Goal: Information Seeking & Learning: Learn about a topic

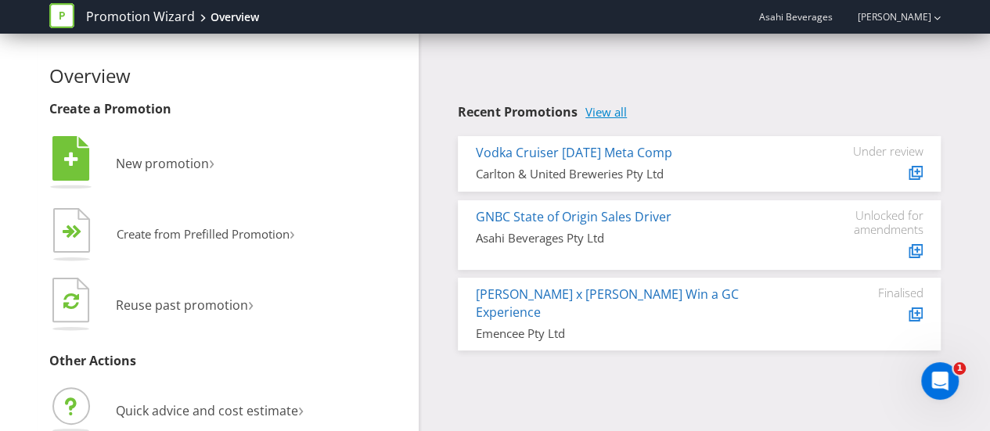
click at [612, 114] on link "View all" at bounding box center [606, 112] width 41 height 13
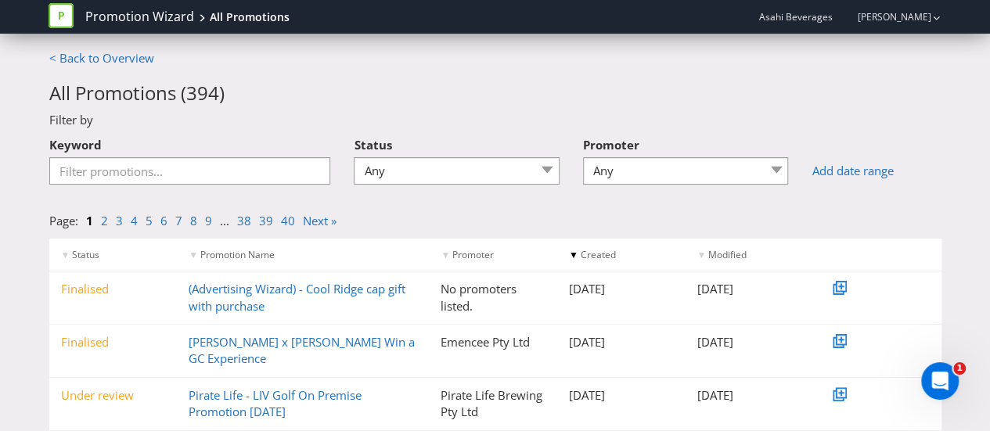
click at [250, 192] on div "Keyword" at bounding box center [190, 162] width 305 height 67
click at [252, 189] on div "Keyword" at bounding box center [190, 162] width 305 height 67
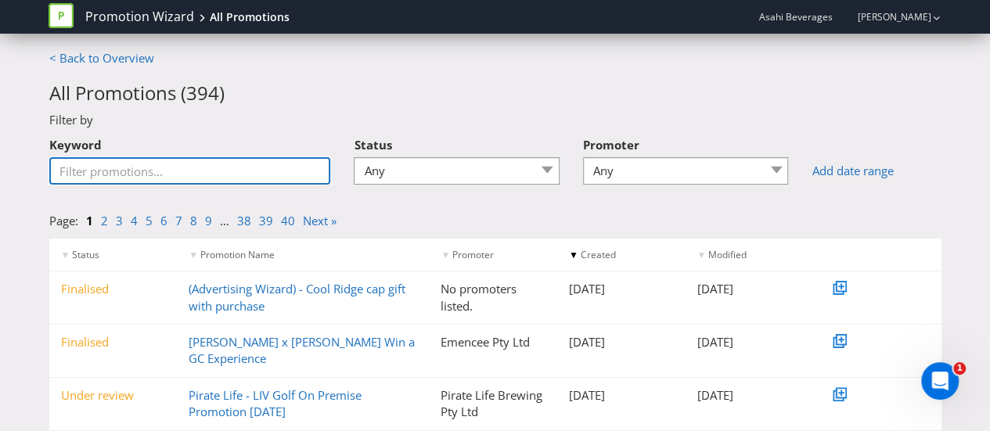
click at [244, 182] on input "Keyword" at bounding box center [190, 170] width 282 height 27
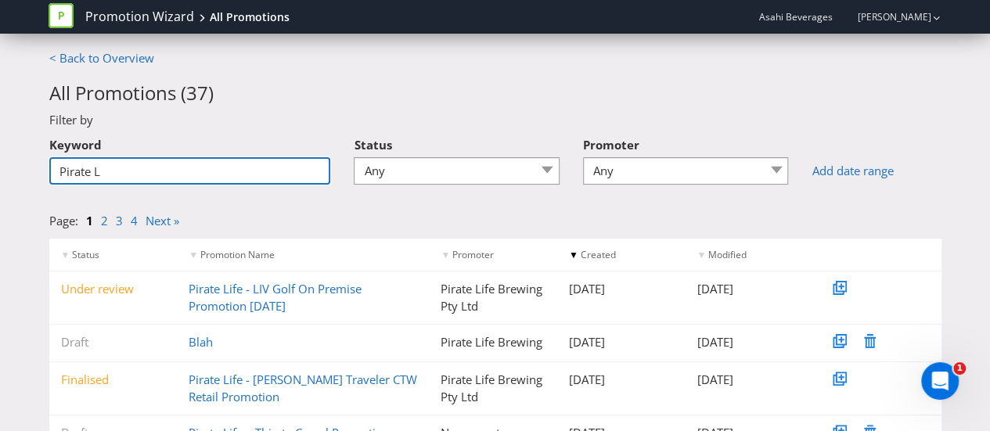
type input "pirate life"
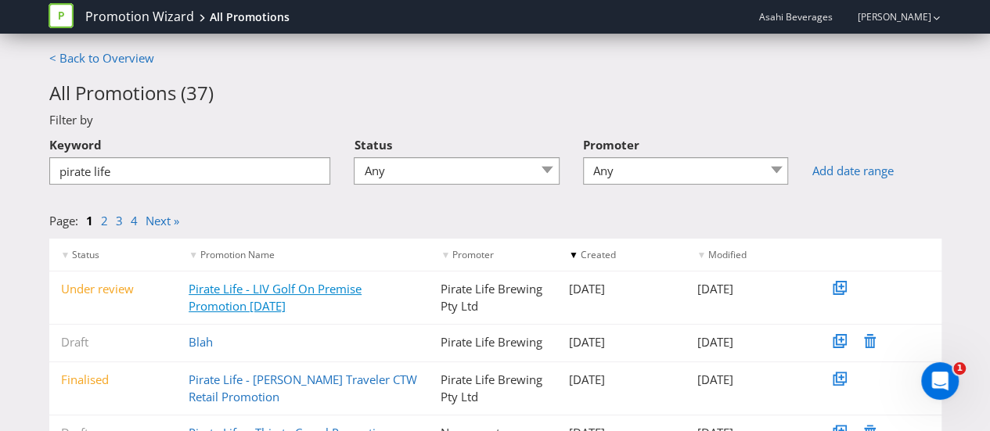
click at [222, 285] on link "Pirate Life - LIV Golf On Premise Promotion [DATE]" at bounding box center [275, 297] width 173 height 32
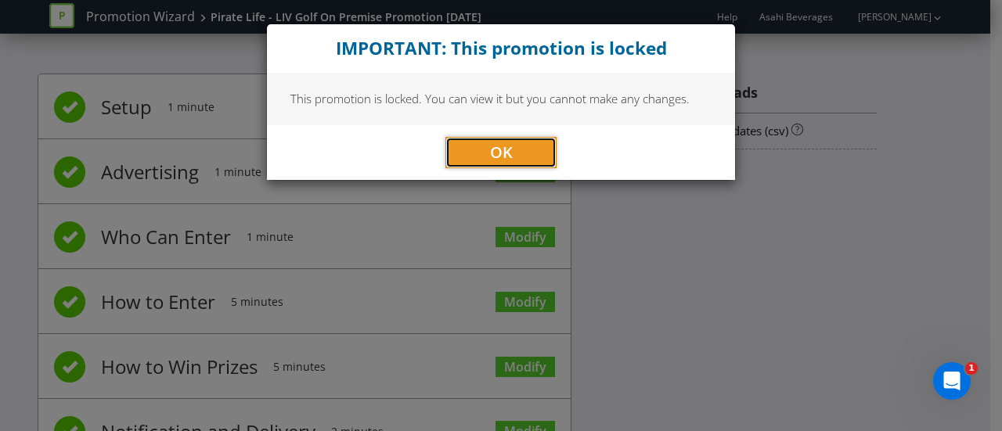
click at [474, 155] on button "OK" at bounding box center [500, 152] width 111 height 31
